Goal: Task Accomplishment & Management: Manage account settings

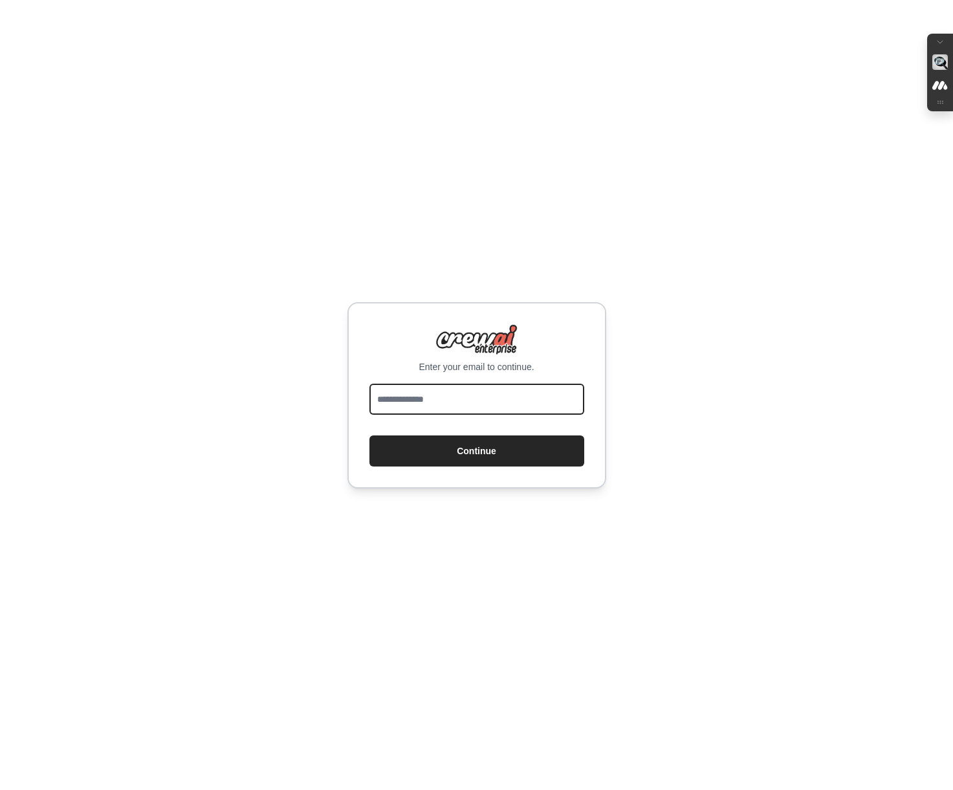
click at [438, 402] on input "email" at bounding box center [476, 399] width 215 height 31
type input "**********"
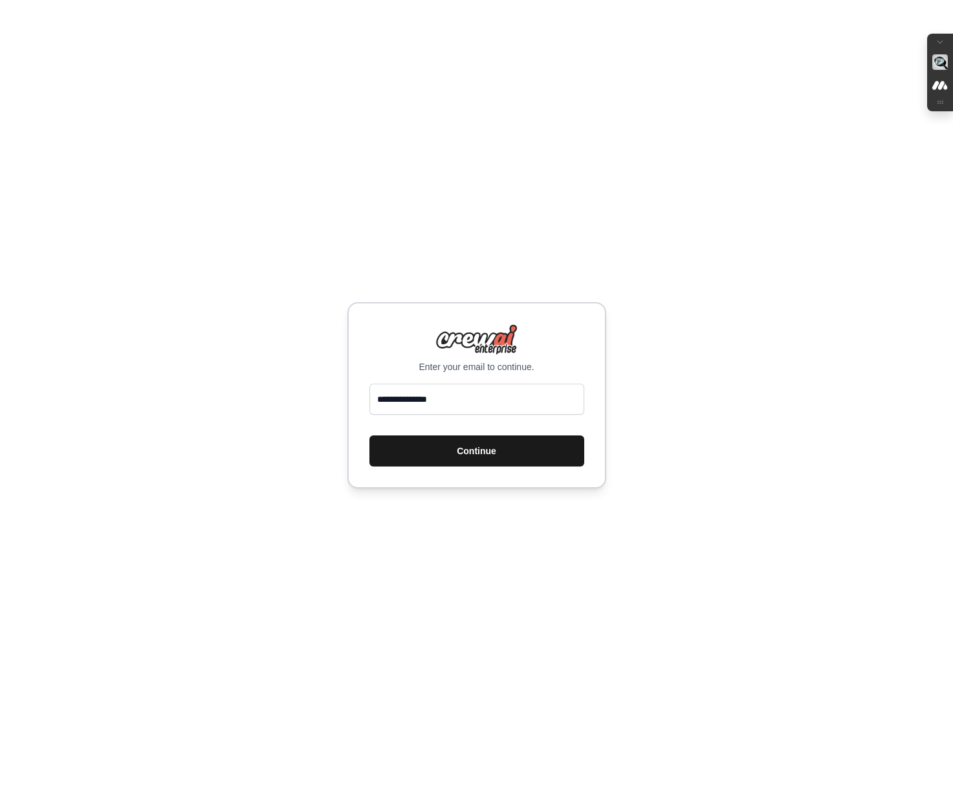
click at [481, 453] on button "Continue" at bounding box center [476, 450] width 215 height 31
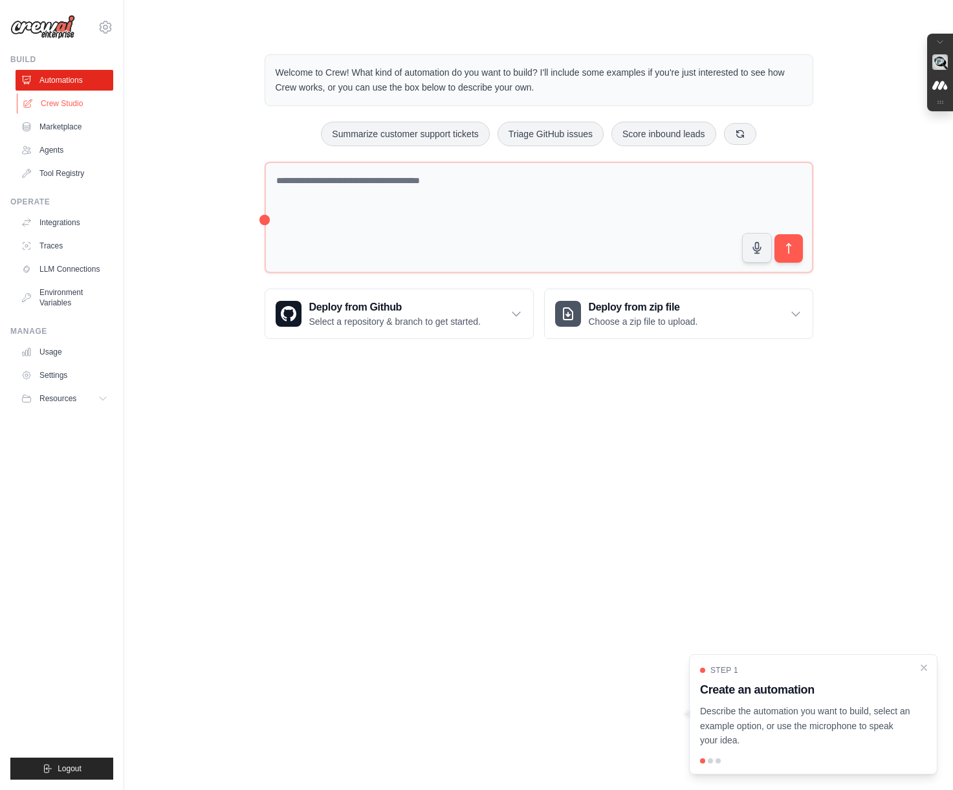
click at [74, 105] on link "Crew Studio" at bounding box center [66, 103] width 98 height 21
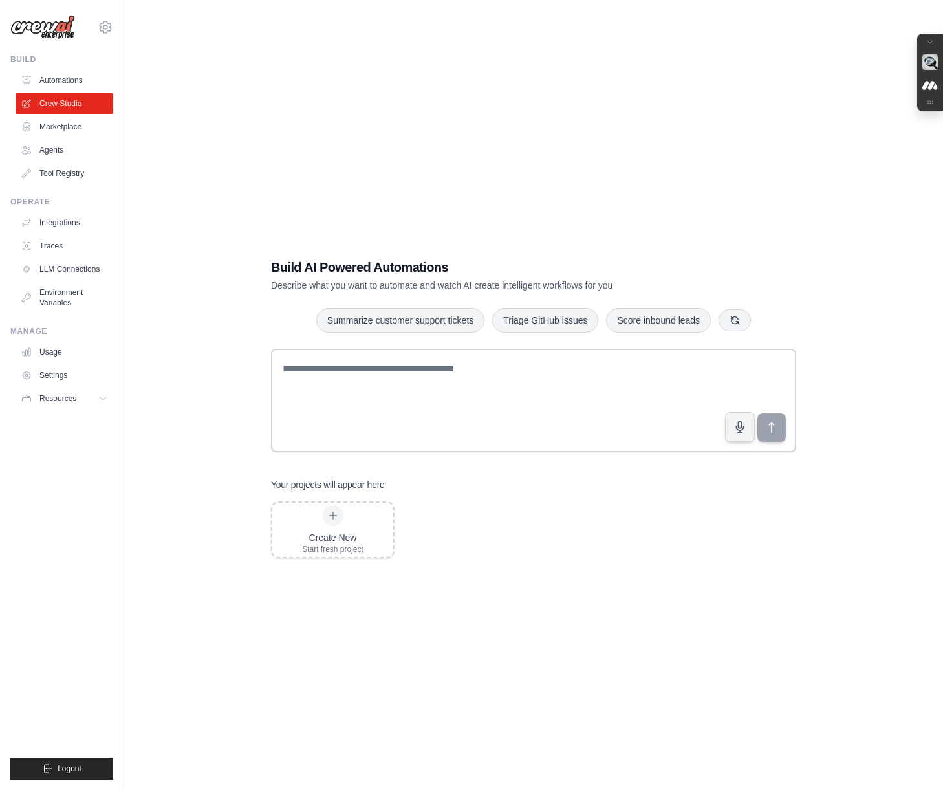
scroll to position [3, 0]
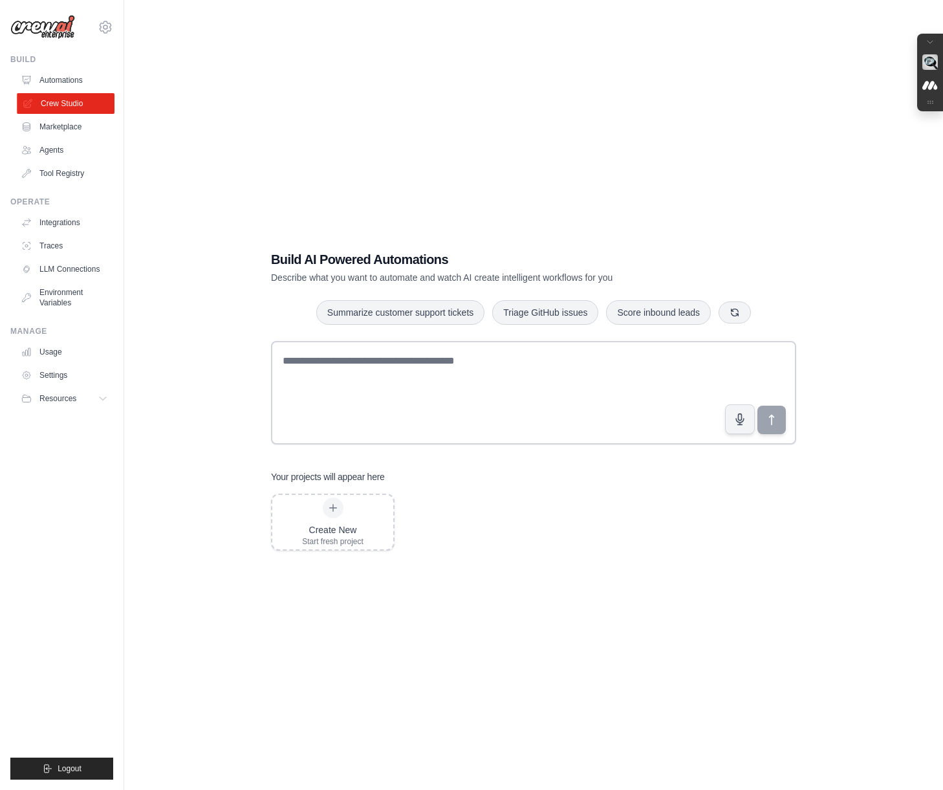
click at [45, 101] on link "Crew Studio" at bounding box center [66, 103] width 98 height 21
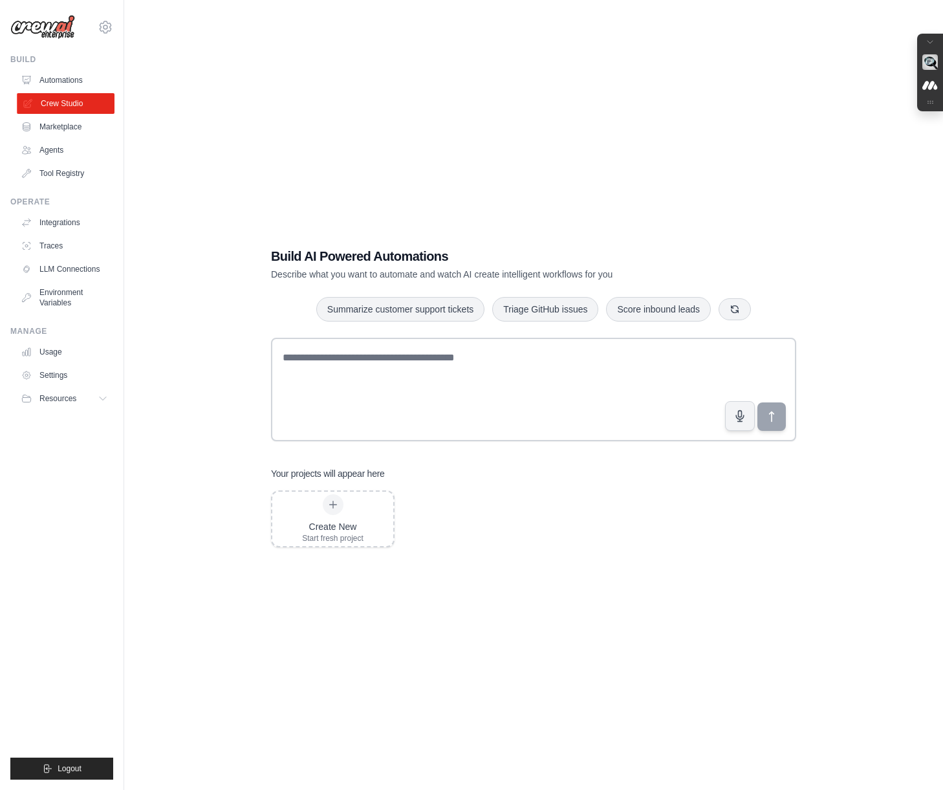
scroll to position [15, 0]
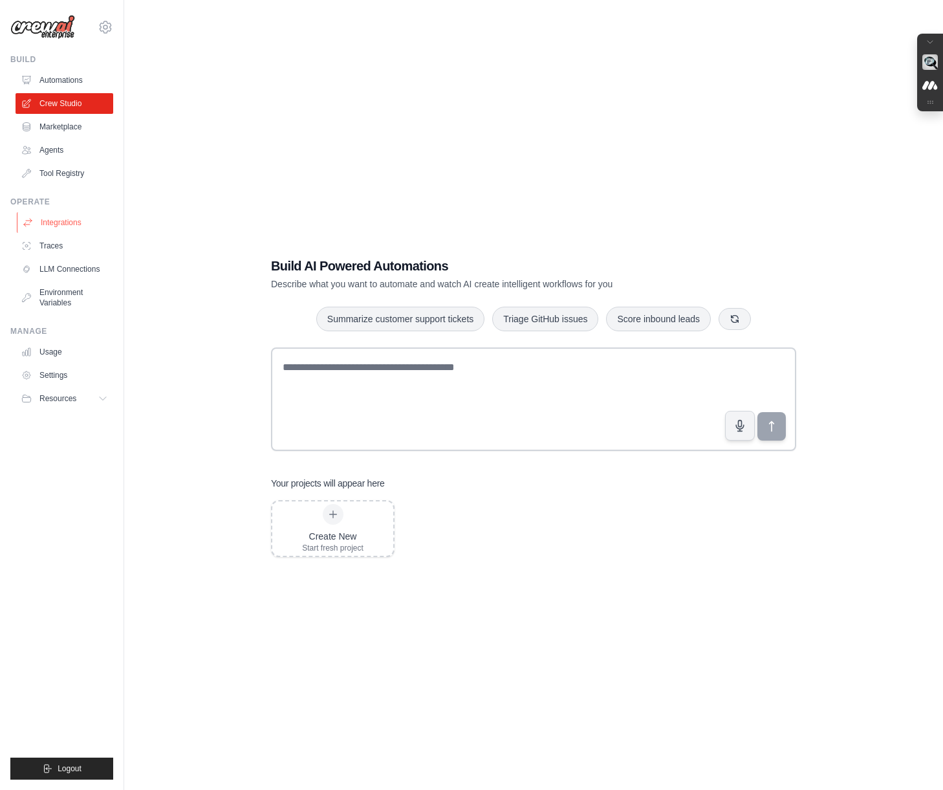
scroll to position [3, 0]
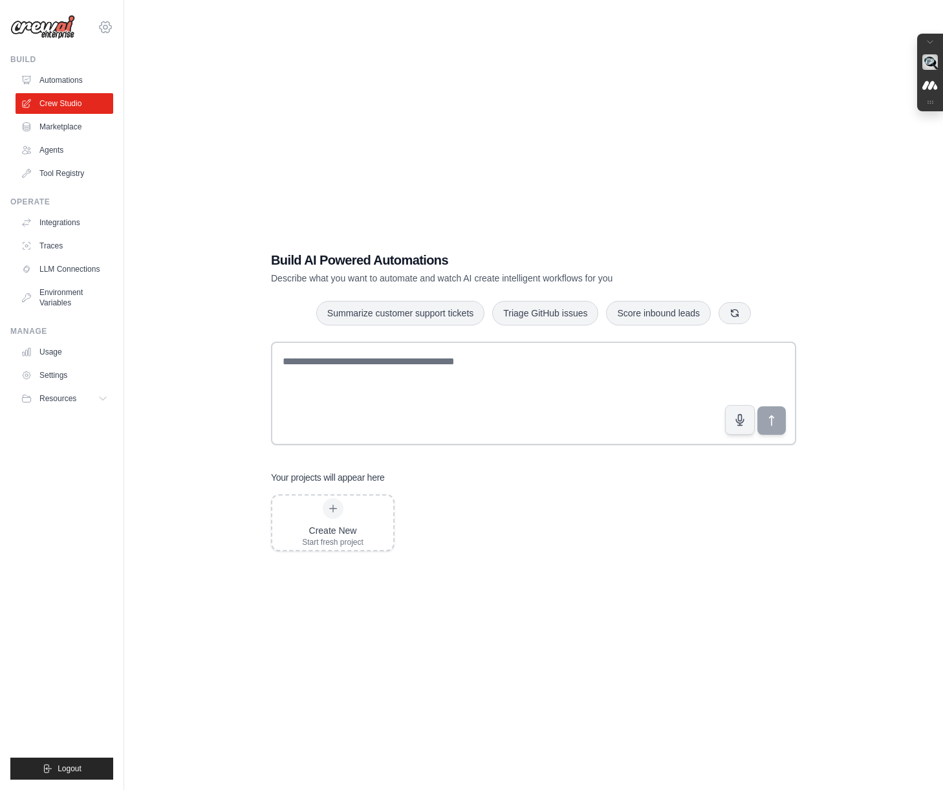
click at [104, 27] on icon at bounding box center [106, 27] width 16 height 16
click at [69, 86] on link "Settings" at bounding box center [106, 87] width 114 height 23
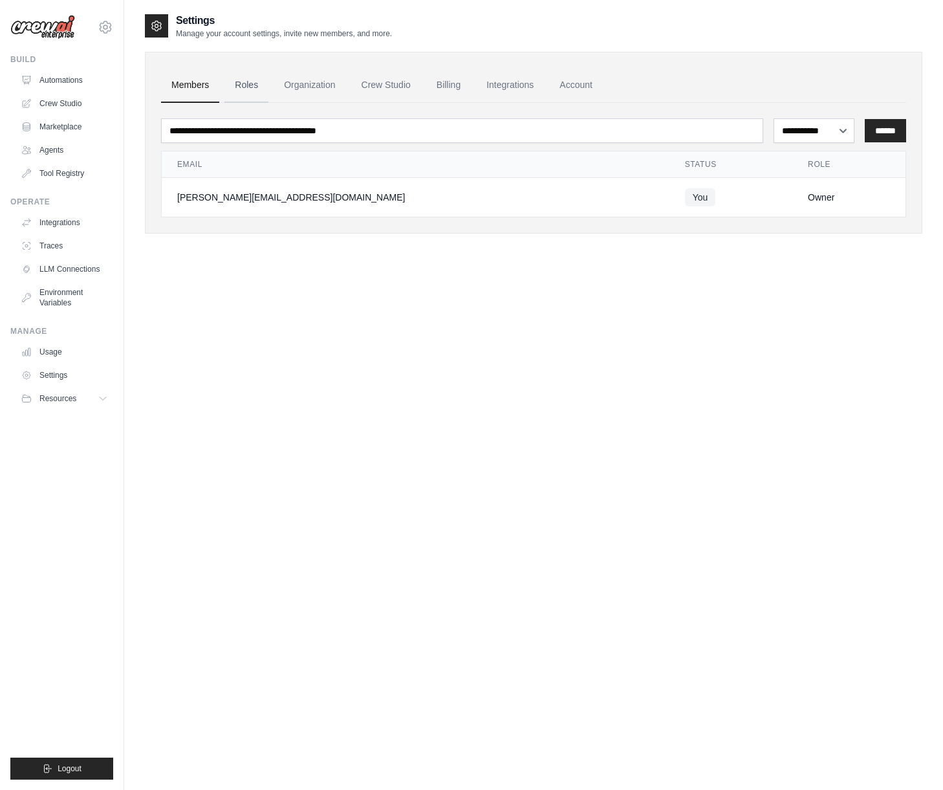
click at [250, 89] on link "Roles" at bounding box center [247, 85] width 44 height 35
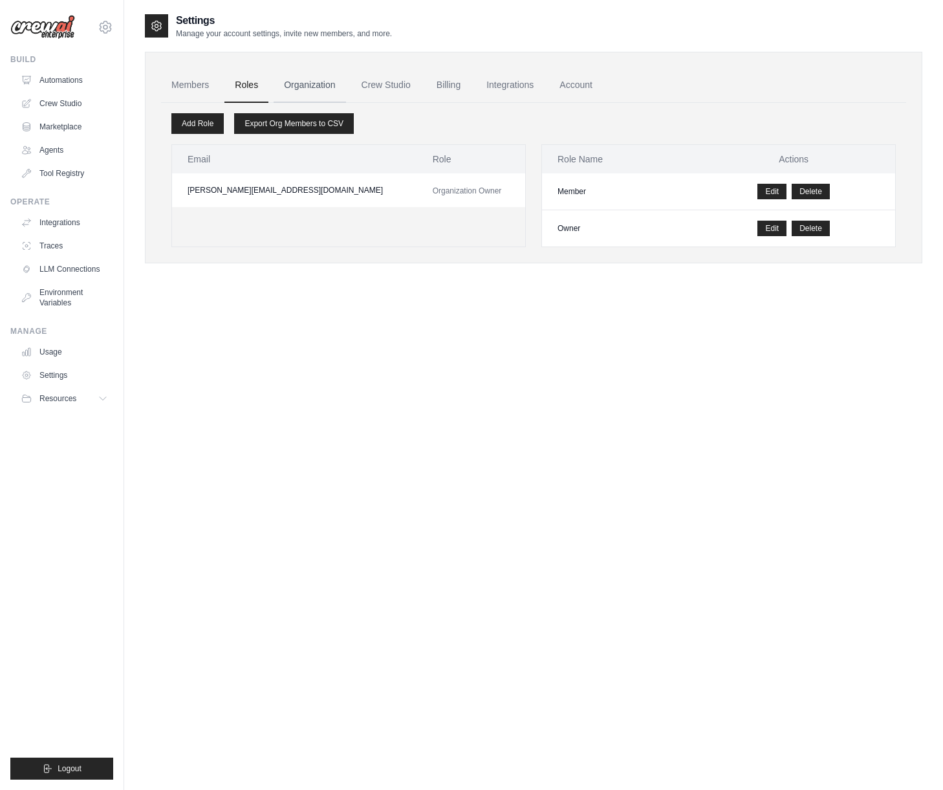
click at [314, 94] on link "Organization" at bounding box center [310, 85] width 72 height 35
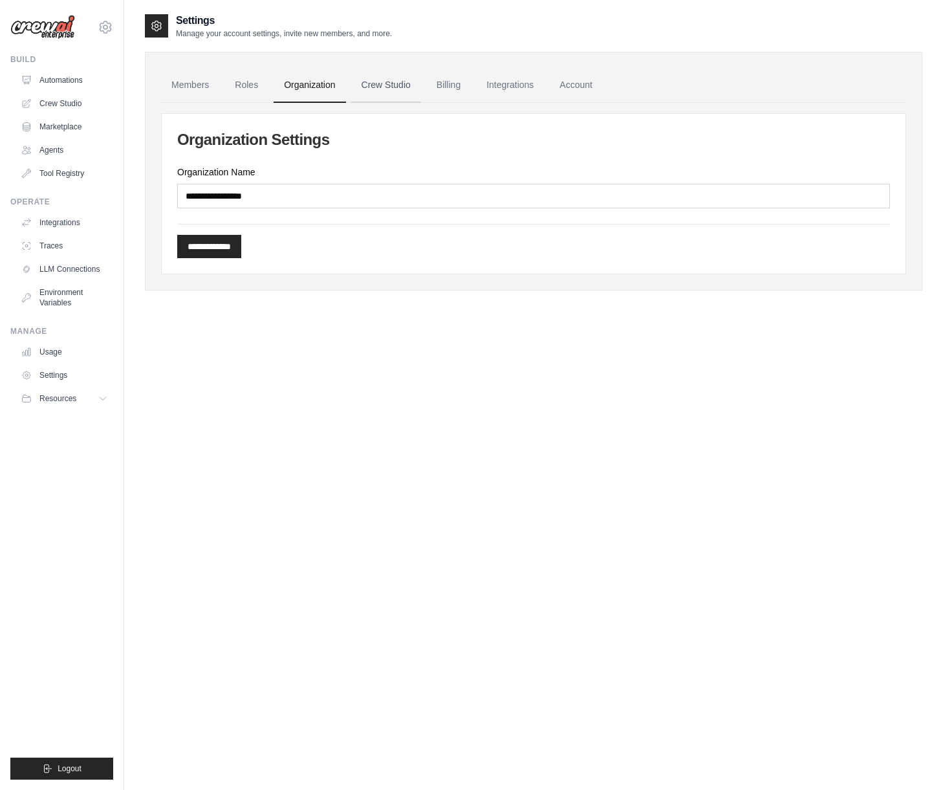
click at [398, 95] on link "Crew Studio" at bounding box center [386, 85] width 70 height 35
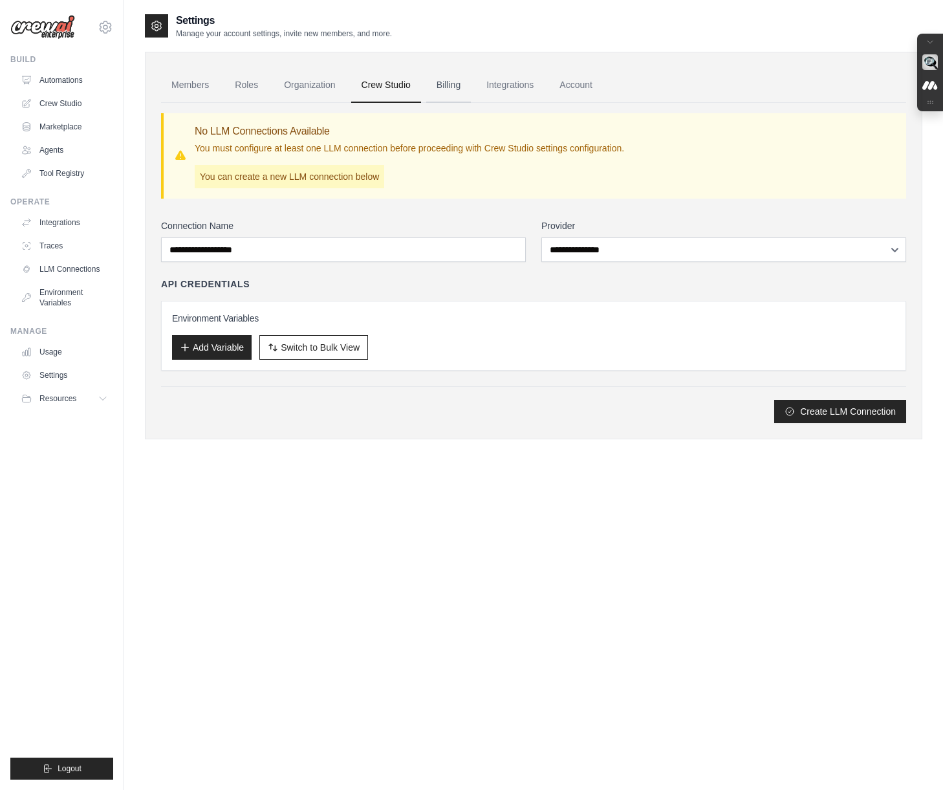
click at [462, 85] on link "Billing" at bounding box center [448, 85] width 45 height 35
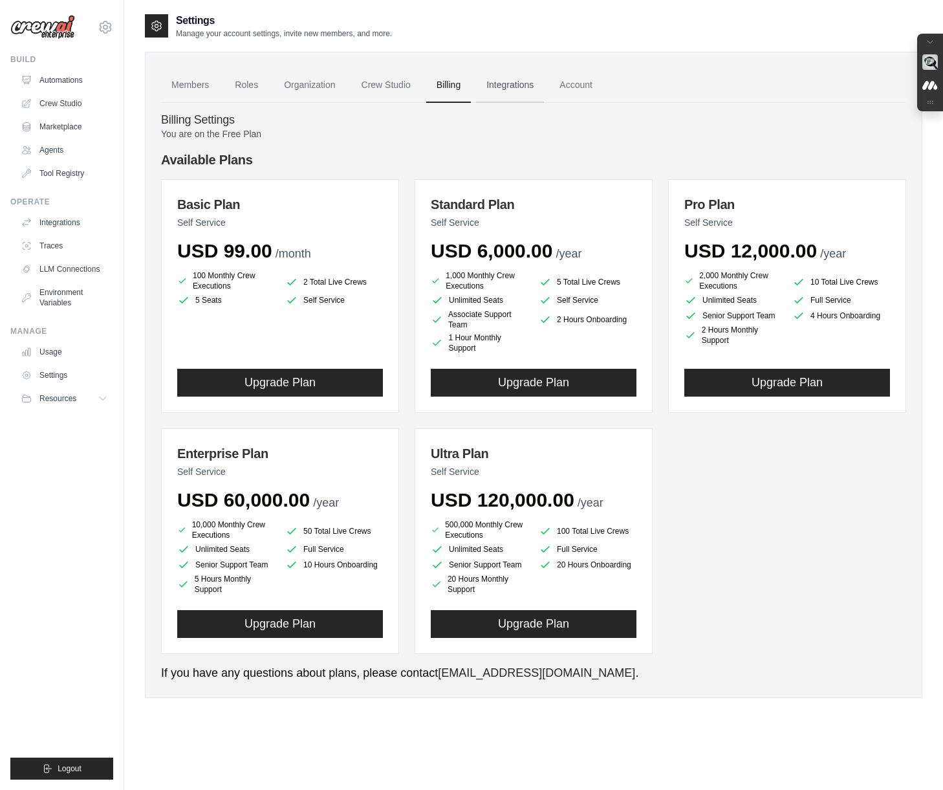
click at [529, 89] on link "Integrations" at bounding box center [510, 85] width 68 height 35
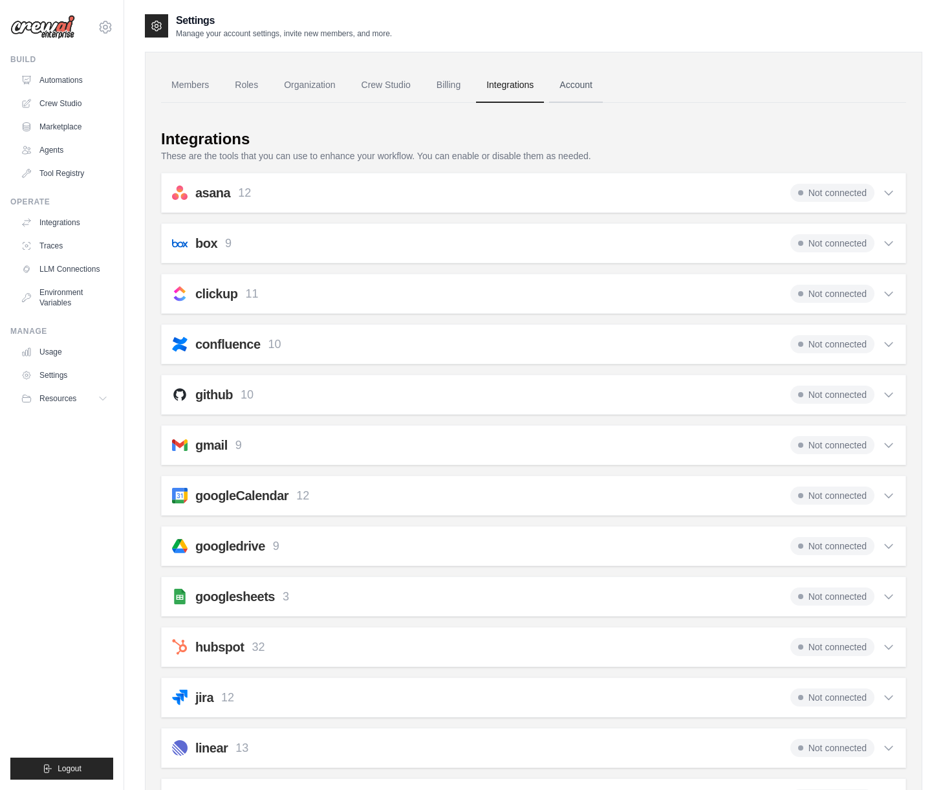
click at [603, 89] on link "Account" at bounding box center [576, 85] width 54 height 35
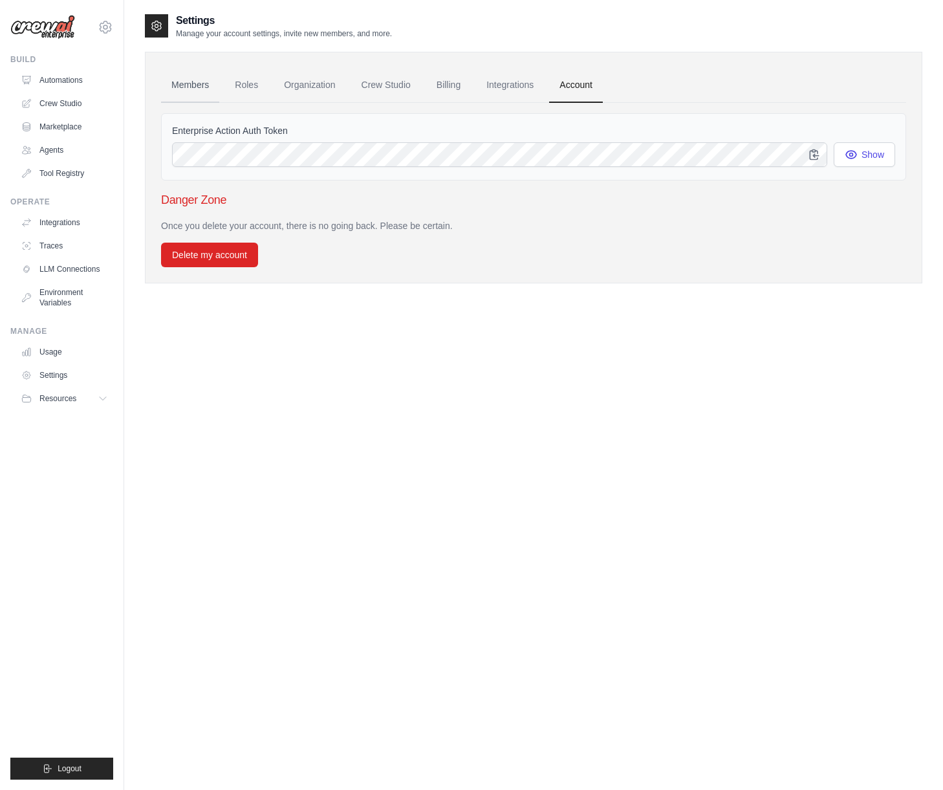
click at [194, 82] on link "Members" at bounding box center [190, 85] width 58 height 35
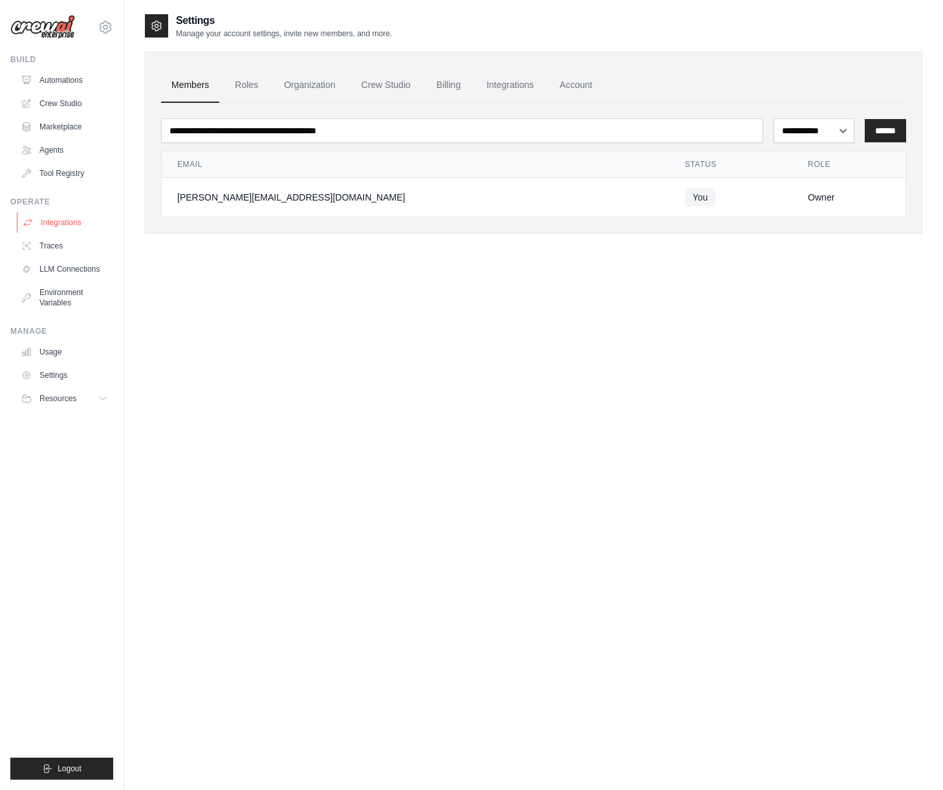
click at [62, 223] on link "Integrations" at bounding box center [66, 222] width 98 height 21
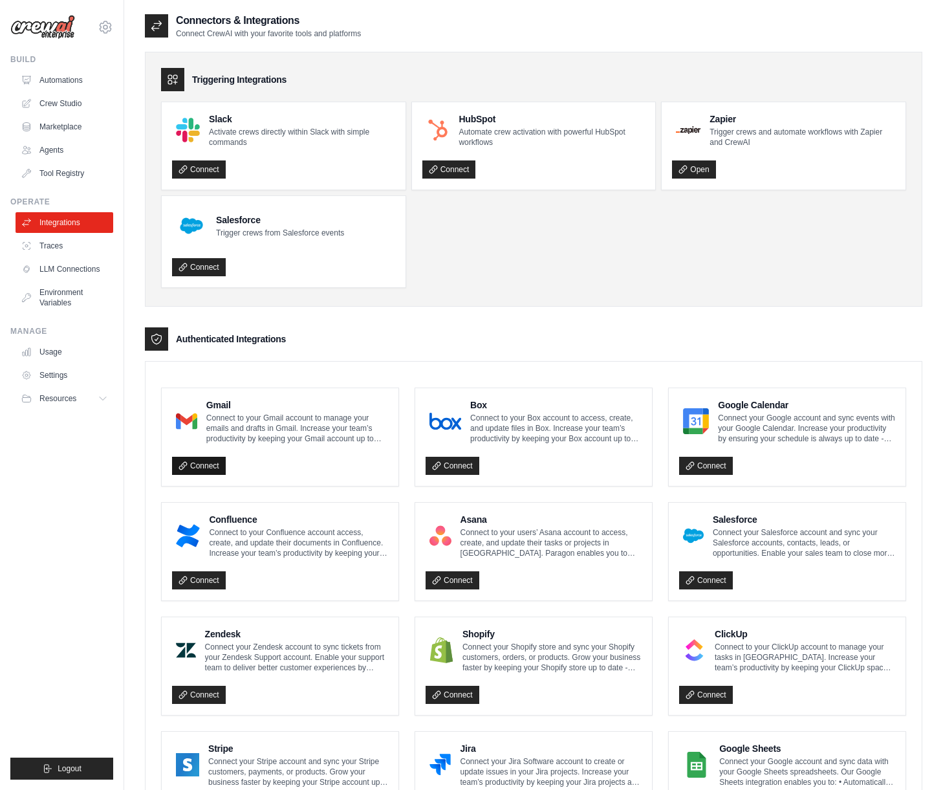
click at [208, 470] on link "Connect" at bounding box center [199, 466] width 54 height 18
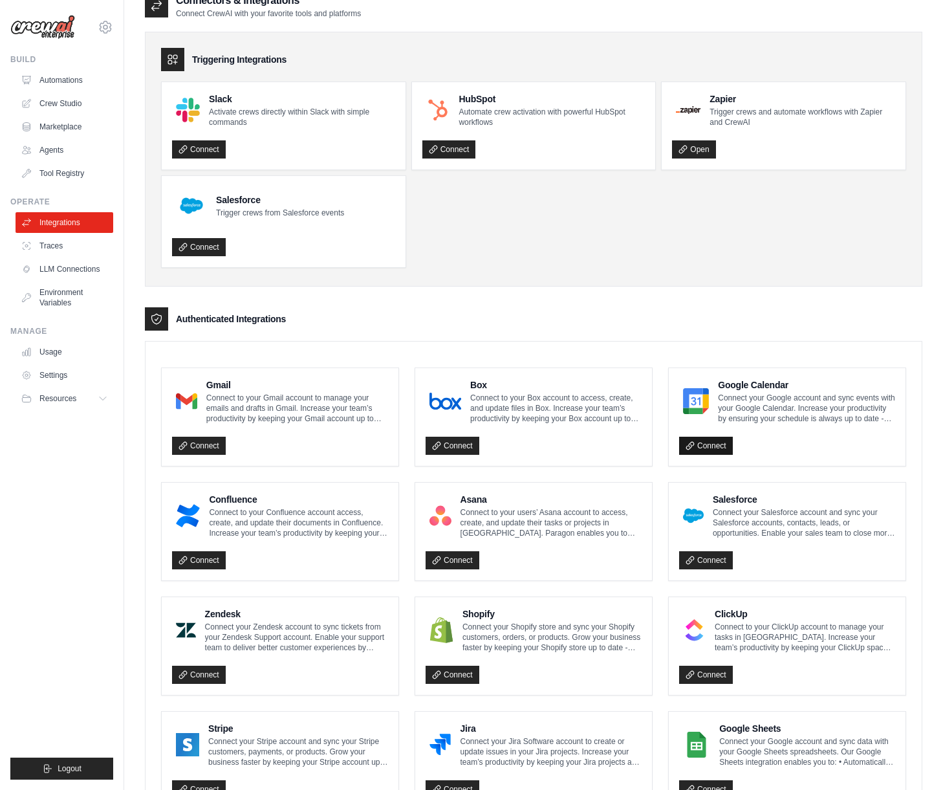
scroll to position [13, 0]
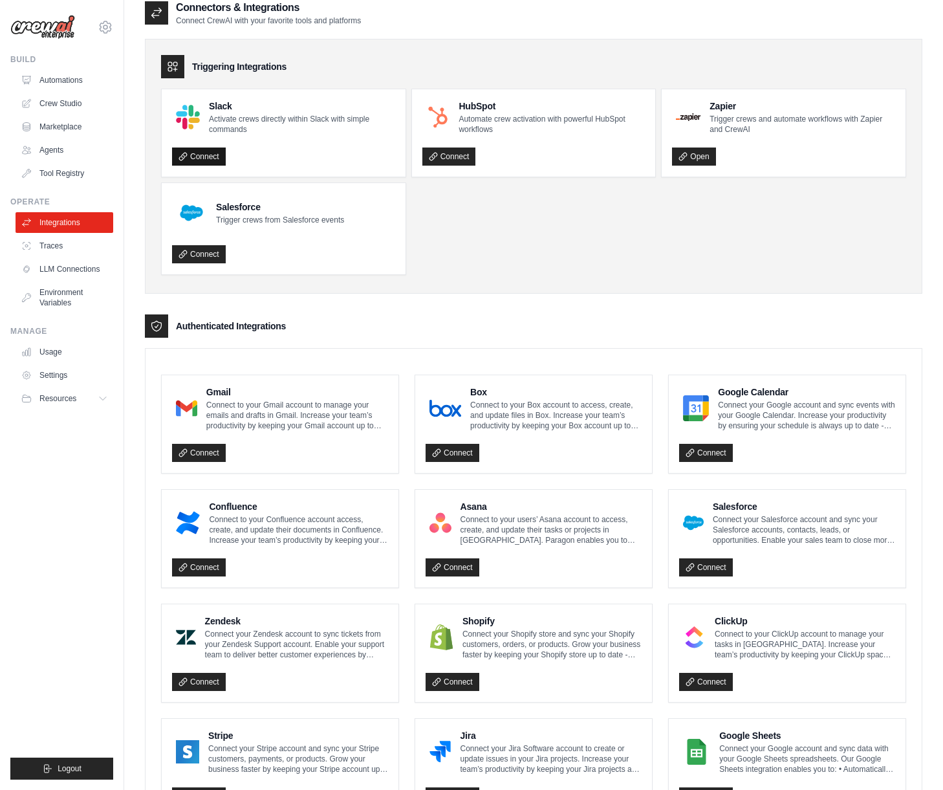
click at [197, 155] on link "Connect" at bounding box center [199, 157] width 54 height 18
